Goal: Task Accomplishment & Management: Use online tool/utility

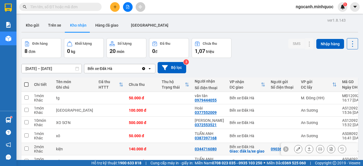
scroll to position [55, 0]
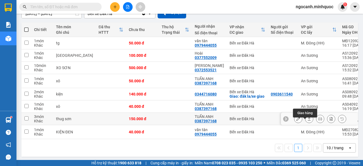
click at [307, 121] on icon at bounding box center [309, 119] width 4 height 4
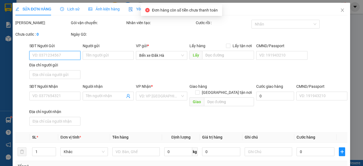
scroll to position [51, 0]
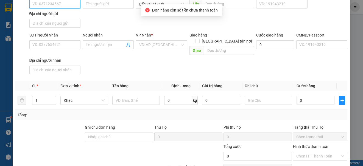
type input "0387397168"
type input "TUẤN ANH"
type input "150.000"
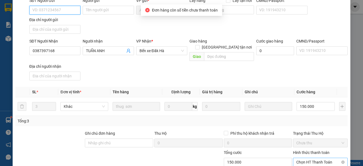
scroll to position [74, 0]
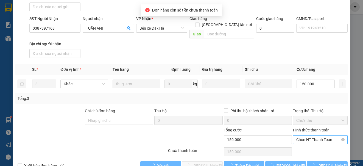
click at [307, 136] on span "Chọn HT Thanh Toán" at bounding box center [320, 140] width 48 height 8
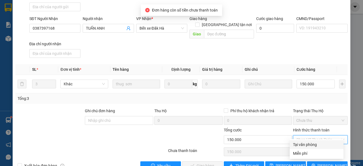
click at [306, 144] on div "Tại văn phòng" at bounding box center [316, 145] width 47 height 6
type input "0"
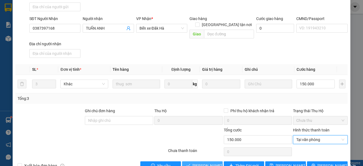
click at [212, 163] on span "[PERSON_NAME] và Giao hàng" at bounding box center [218, 166] width 53 height 6
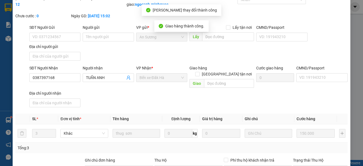
scroll to position [0, 0]
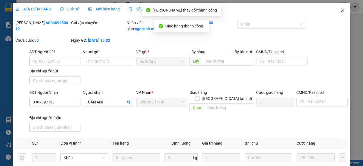
click at [340, 9] on icon "close" at bounding box center [342, 10] width 4 height 4
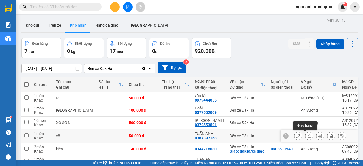
click at [309, 136] on div at bounding box center [320, 136] width 52 height 8
click at [307, 137] on icon at bounding box center [309, 136] width 4 height 4
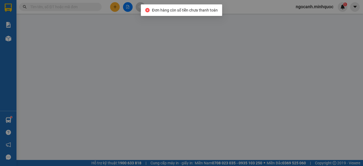
type input "0387397168"
type input "TUẤN ANH"
type input "50.000"
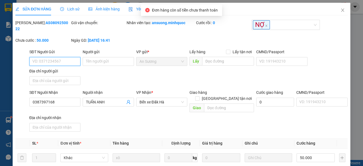
scroll to position [81, 0]
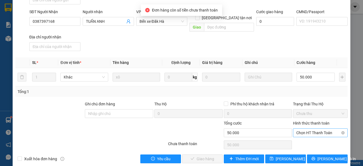
click at [307, 129] on span "Chọn HT Thanh Toán" at bounding box center [320, 133] width 48 height 8
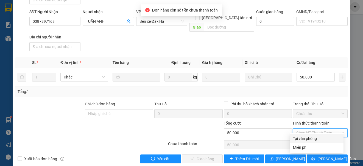
click at [304, 138] on div "Tại văn phòng" at bounding box center [316, 139] width 47 height 6
type input "0"
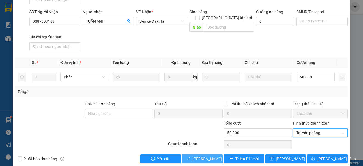
click at [203, 156] on span "[PERSON_NAME] và Giao hàng" at bounding box center [218, 159] width 53 height 6
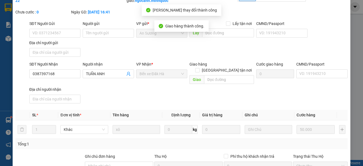
scroll to position [0, 0]
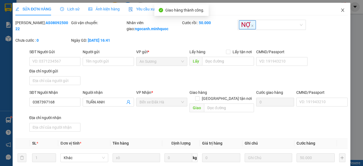
click at [340, 10] on icon "close" at bounding box center [342, 10] width 4 height 4
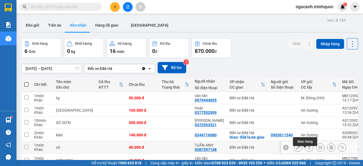
click at [308, 149] on icon at bounding box center [309, 147] width 3 height 3
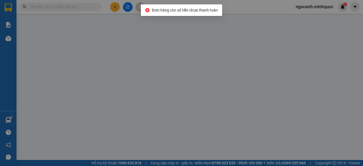
type input "0387397168"
type input "TUẤN ANH"
type input "40.000"
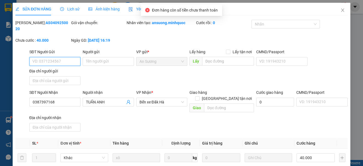
scroll to position [74, 0]
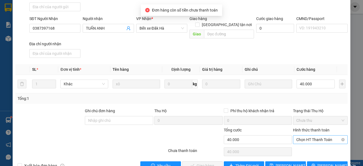
click at [308, 136] on span "Chọn HT Thanh Toán" at bounding box center [320, 140] width 48 height 8
click at [304, 144] on div "Tại văn phòng" at bounding box center [316, 145] width 47 height 6
type input "0"
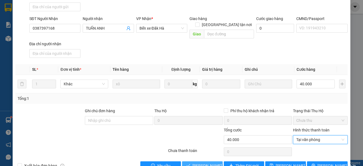
click at [210, 163] on span "[PERSON_NAME] và Giao hàng" at bounding box center [218, 166] width 53 height 6
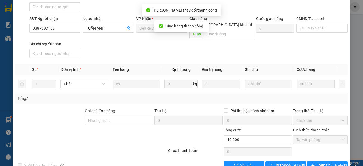
scroll to position [6, 0]
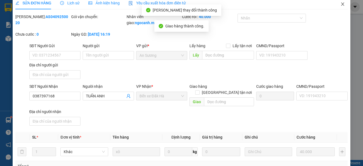
click at [340, 3] on icon "close" at bounding box center [342, 4] width 4 height 4
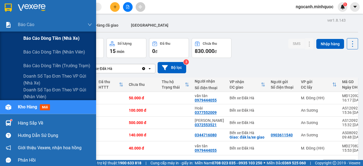
click at [28, 35] on div "Báo cáo dòng tiền (nhà xe)" at bounding box center [57, 39] width 69 height 14
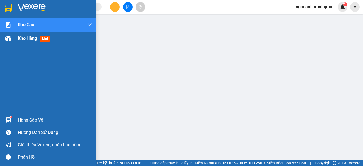
click at [11, 36] on div at bounding box center [9, 39] width 10 height 10
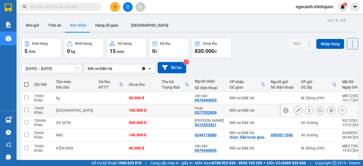
scroll to position [25, 0]
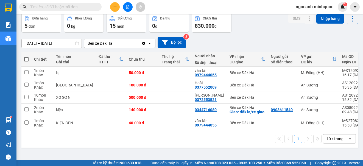
click at [132, 3] on div at bounding box center [127, 7] width 41 height 10
click at [125, 7] on button at bounding box center [128, 7] width 10 height 10
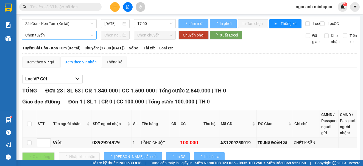
type input "[DATE]"
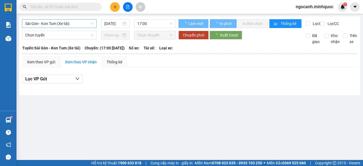
click at [38, 26] on span "Sài Gòn - Kon Tum (Xe tải)" at bounding box center [59, 23] width 68 height 8
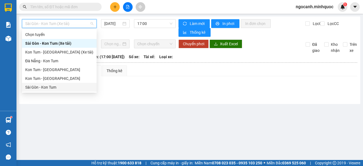
click at [35, 84] on div "Sài Gòn - Kon Tum" at bounding box center [59, 87] width 75 height 9
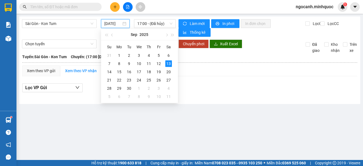
click at [115, 22] on input "[DATE]" at bounding box center [112, 24] width 17 height 6
click at [160, 64] on div "12" at bounding box center [158, 63] width 7 height 7
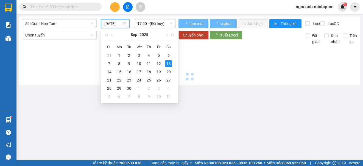
type input "[DATE]"
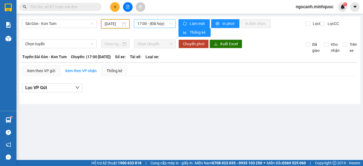
click at [157, 22] on span "17:00 - (Đã hủy)" at bounding box center [154, 23] width 35 height 8
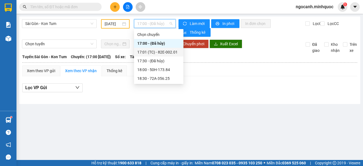
click at [159, 52] on div "17:01 (TC) - 82E-002.01" at bounding box center [158, 52] width 43 height 6
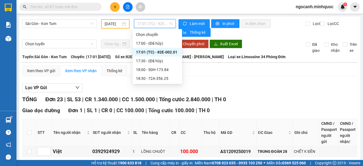
click at [140, 26] on span "17:01 (TC) - 82E-002.01" at bounding box center [154, 23] width 35 height 8
click at [154, 69] on div "18:00 - 50H-173.84" at bounding box center [157, 70] width 43 height 6
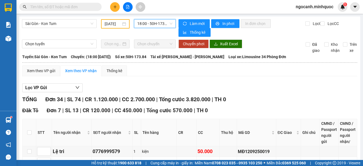
click at [146, 25] on span "18:00 - 50H-173.84" at bounding box center [154, 23] width 35 height 8
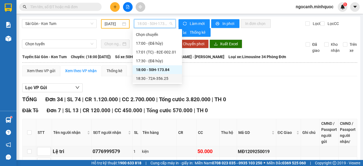
click at [150, 78] on div "18:30 - 72A-356.25" at bounding box center [157, 79] width 43 height 6
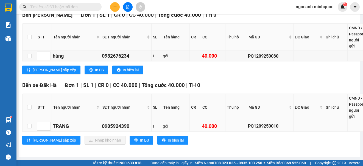
scroll to position [964, 0]
click at [27, 125] on input "checkbox" at bounding box center [29, 126] width 4 height 4
checkbox input "true"
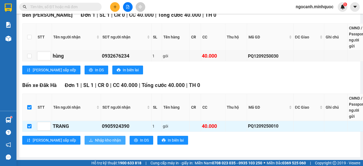
click at [95, 139] on span "Nhập kho nhận" at bounding box center [108, 140] width 26 height 6
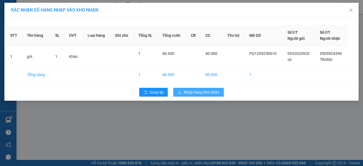
click at [211, 96] on button "Nhập hàng kho nhận" at bounding box center [198, 92] width 51 height 9
